Goal: Task Accomplishment & Management: Manage account settings

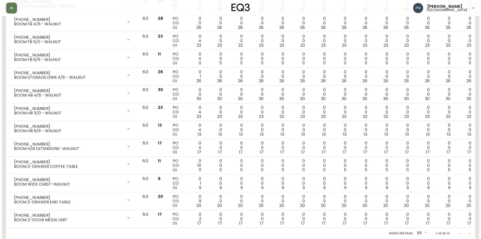
scroll to position [2, 0]
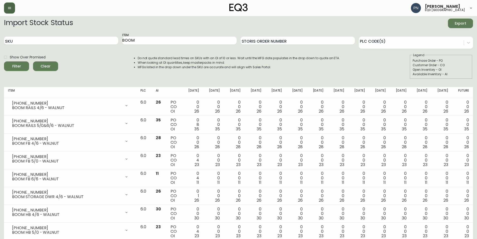
click at [12, 7] on button "button" at bounding box center [9, 8] width 11 height 11
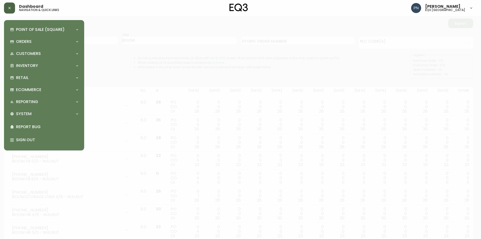
scroll to position [2, 0]
click at [45, 77] on div "Retail" at bounding box center [41, 78] width 63 height 6
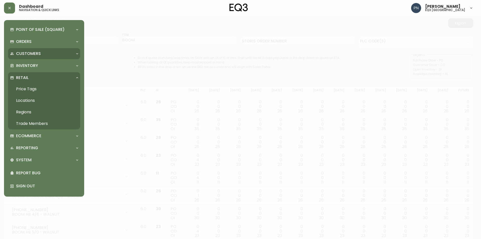
click at [39, 54] on p "Customers" at bounding box center [28, 54] width 25 height 6
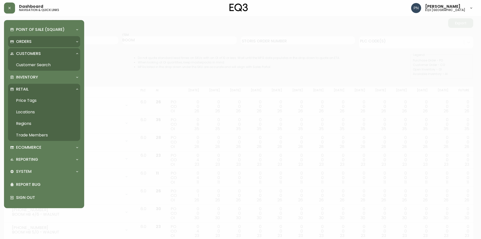
click at [31, 38] on div "Orders" at bounding box center [44, 41] width 72 height 11
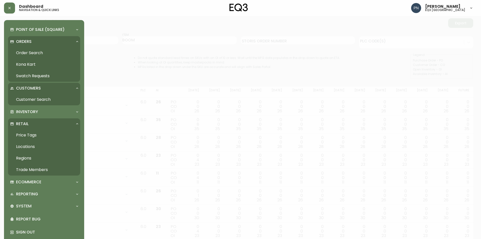
click at [34, 53] on link "Order Search" at bounding box center [44, 53] width 72 height 12
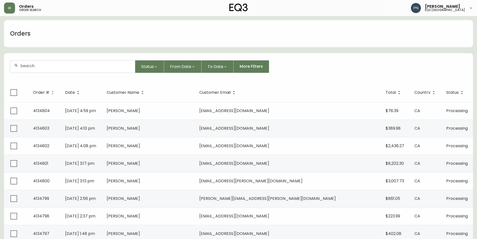
click at [53, 69] on div at bounding box center [72, 66] width 125 height 12
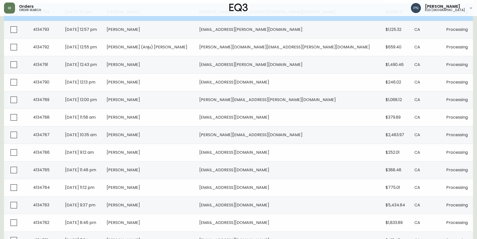
scroll to position [313, 0]
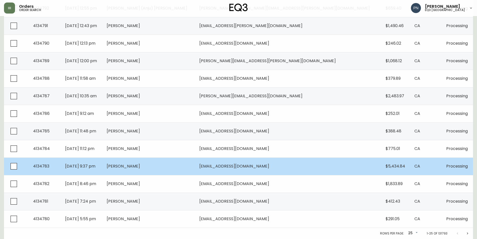
click at [195, 168] on td "[PERSON_NAME]" at bounding box center [149, 166] width 92 height 18
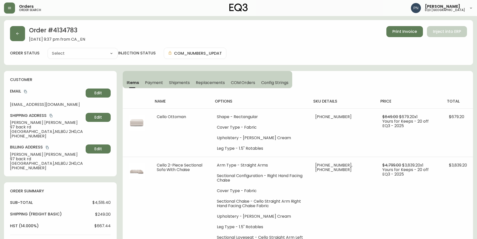
type input "Processing"
select select "PROCESSING"
click at [15, 34] on button "button" at bounding box center [17, 33] width 15 height 15
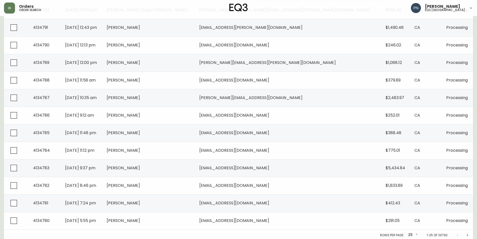
scroll to position [313, 0]
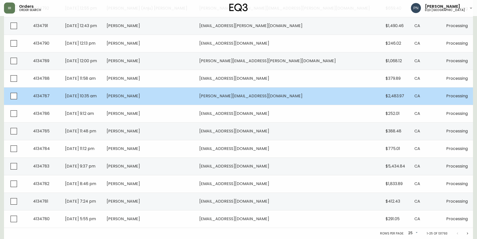
click at [239, 97] on span "[PERSON_NAME][EMAIL_ADDRESS][DOMAIN_NAME]" at bounding box center [250, 96] width 103 height 6
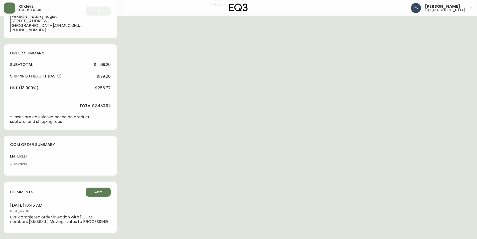
type input "Processing"
select select "PROCESSING"
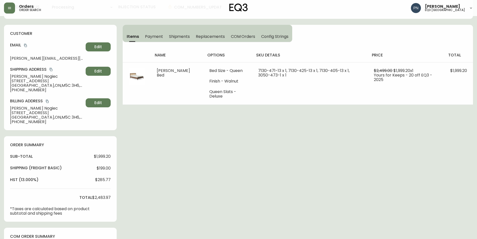
scroll to position [38, 0]
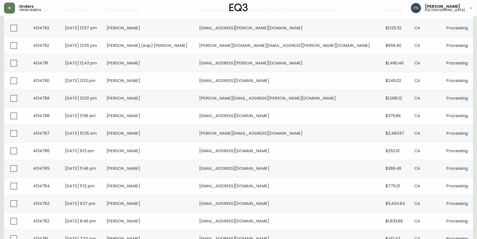
scroll to position [313, 0]
